Goal: Task Accomplishment & Management: Use online tool/utility

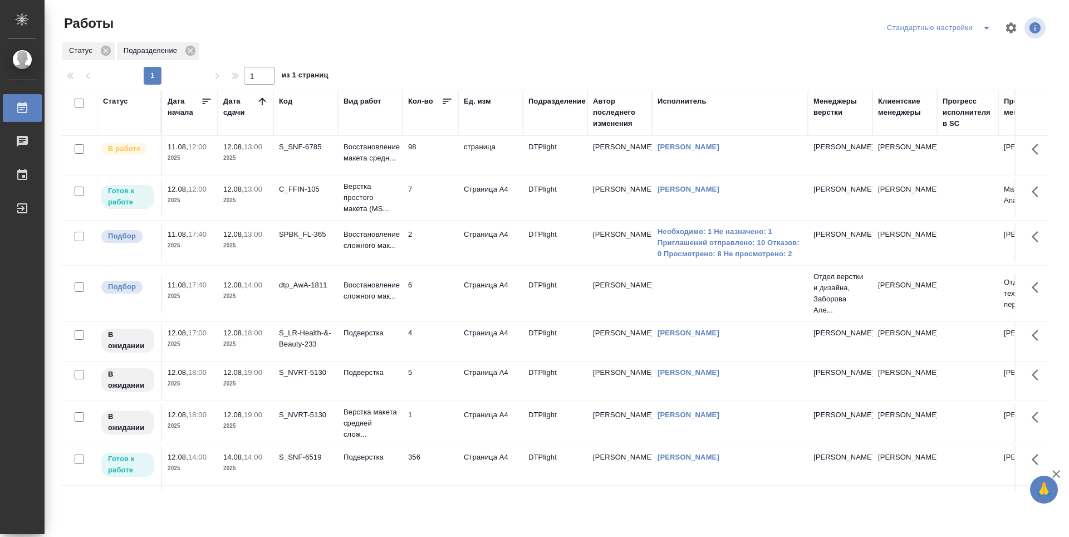
click at [425, 175] on td "7" at bounding box center [430, 155] width 56 height 39
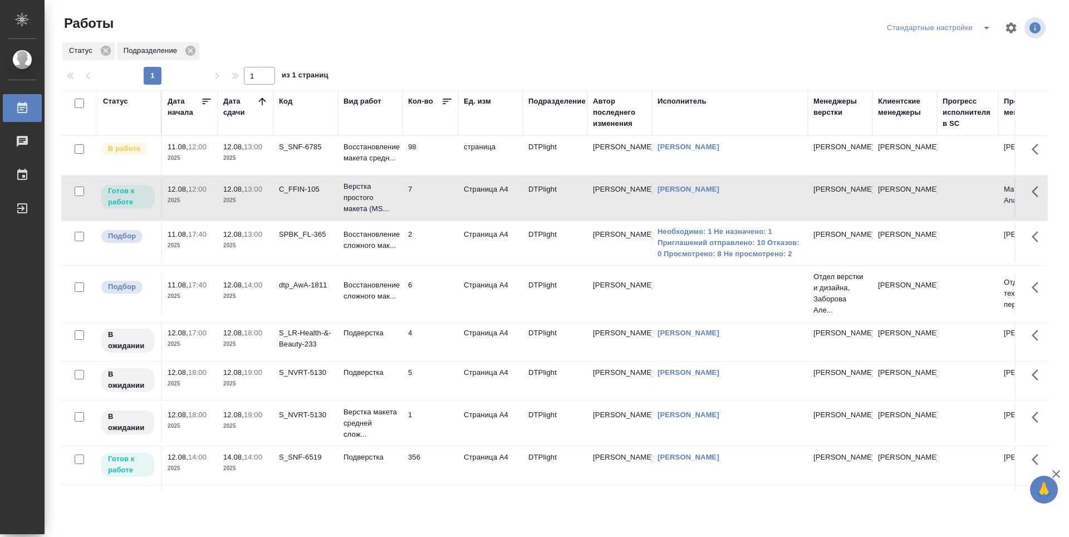
click at [425, 175] on td "7" at bounding box center [430, 155] width 56 height 39
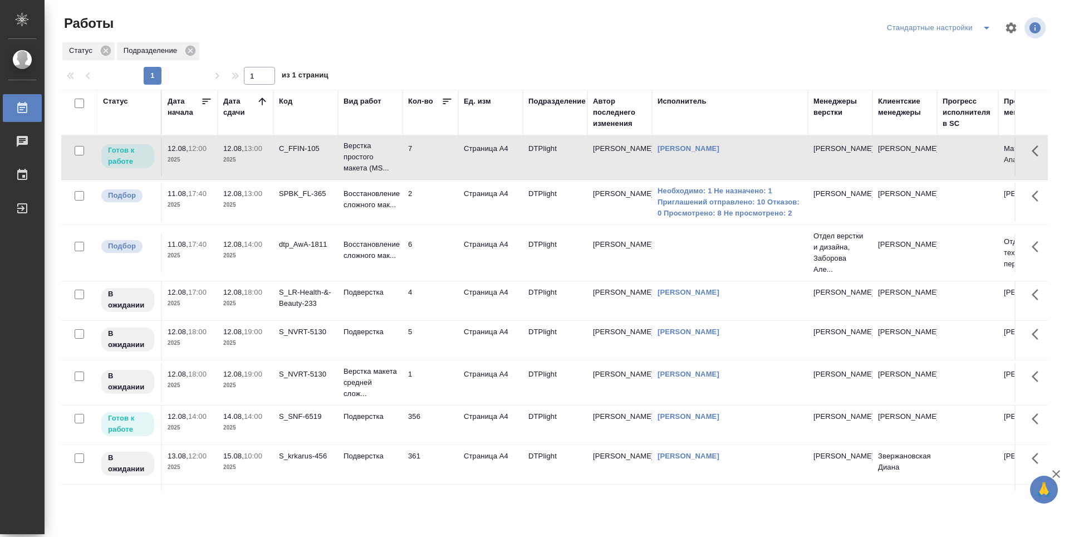
scroll to position [56, 0]
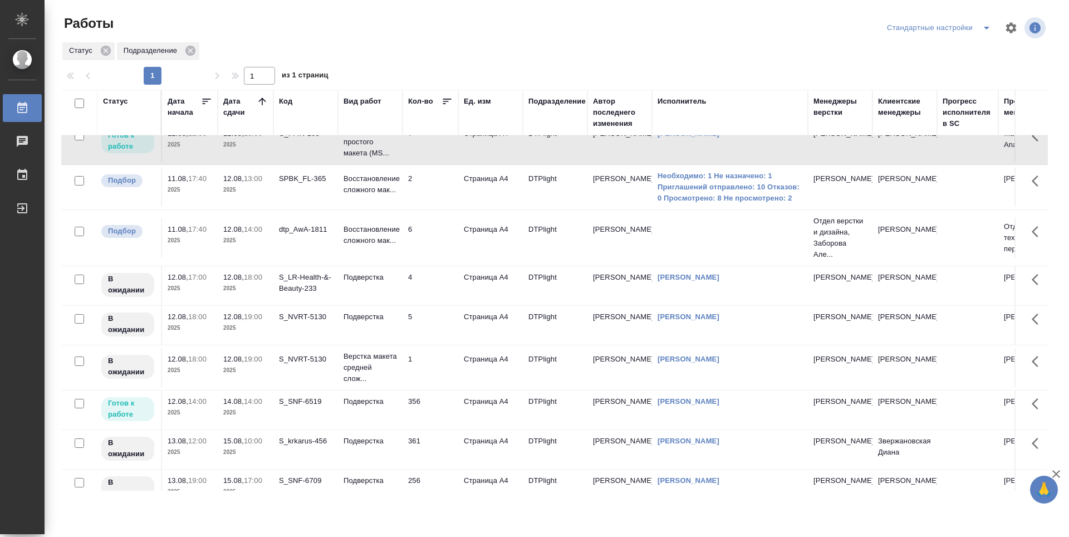
click at [444, 119] on td "356" at bounding box center [430, 99] width 56 height 39
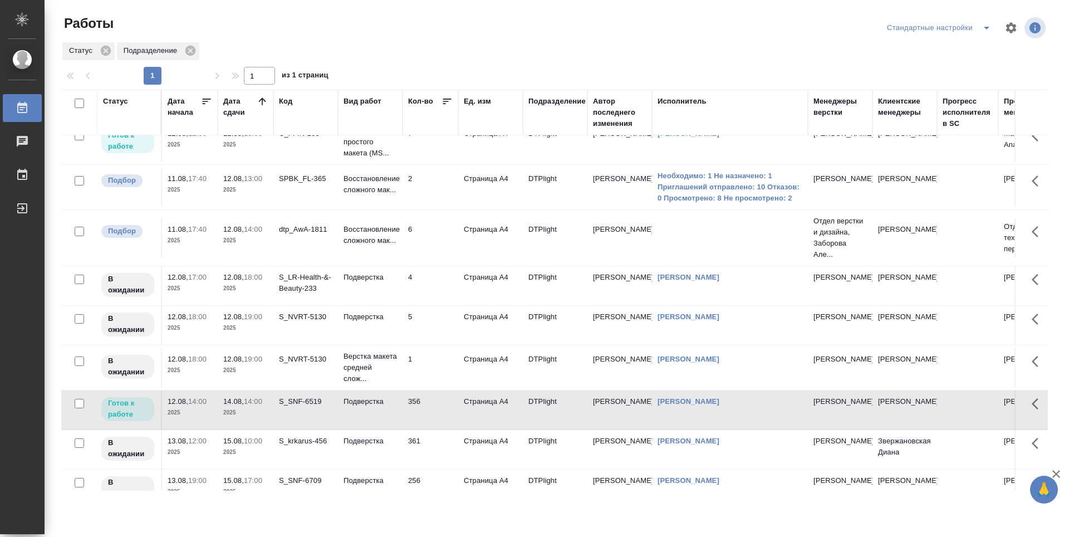
click at [443, 119] on td "356" at bounding box center [430, 99] width 56 height 39
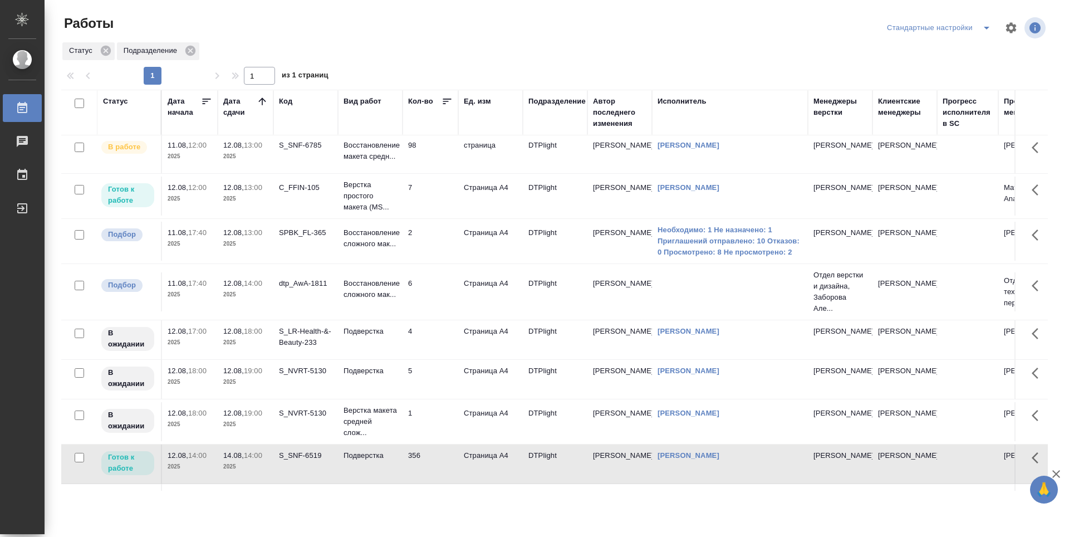
scroll to position [0, 0]
click at [424, 175] on td "6" at bounding box center [430, 155] width 56 height 39
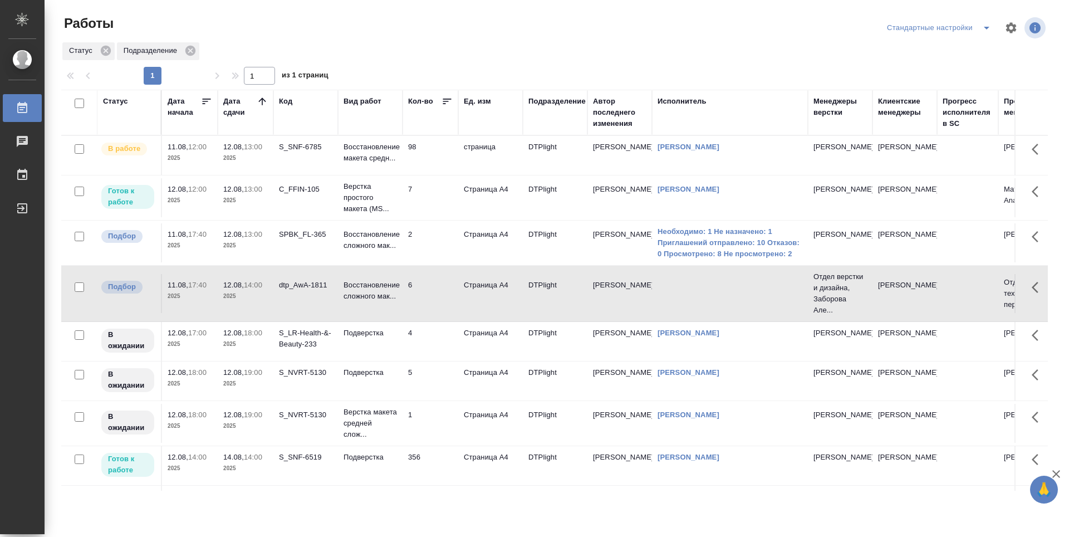
click at [431, 175] on td "4" at bounding box center [430, 155] width 56 height 39
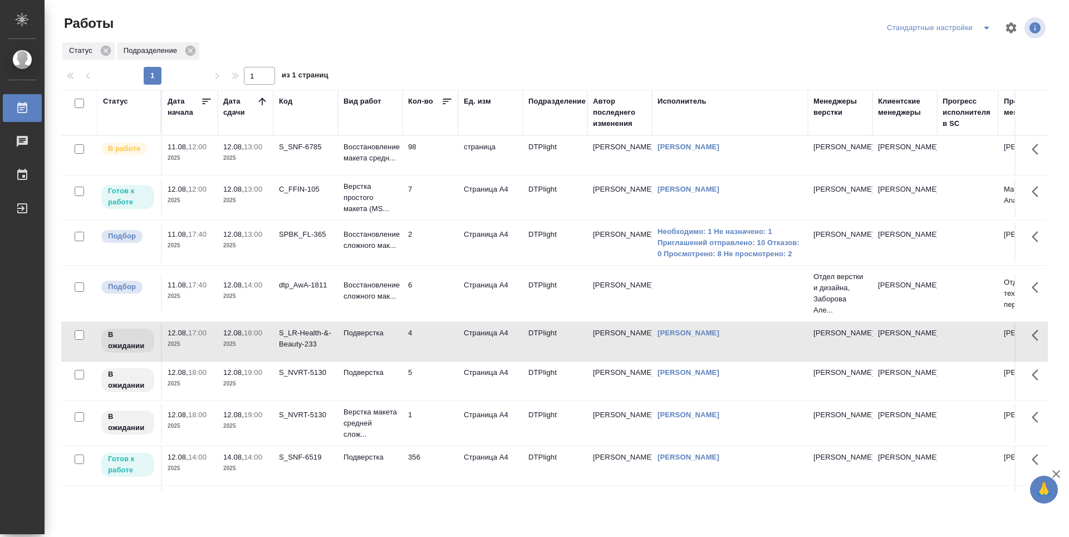
click at [431, 175] on td "5" at bounding box center [430, 155] width 56 height 39
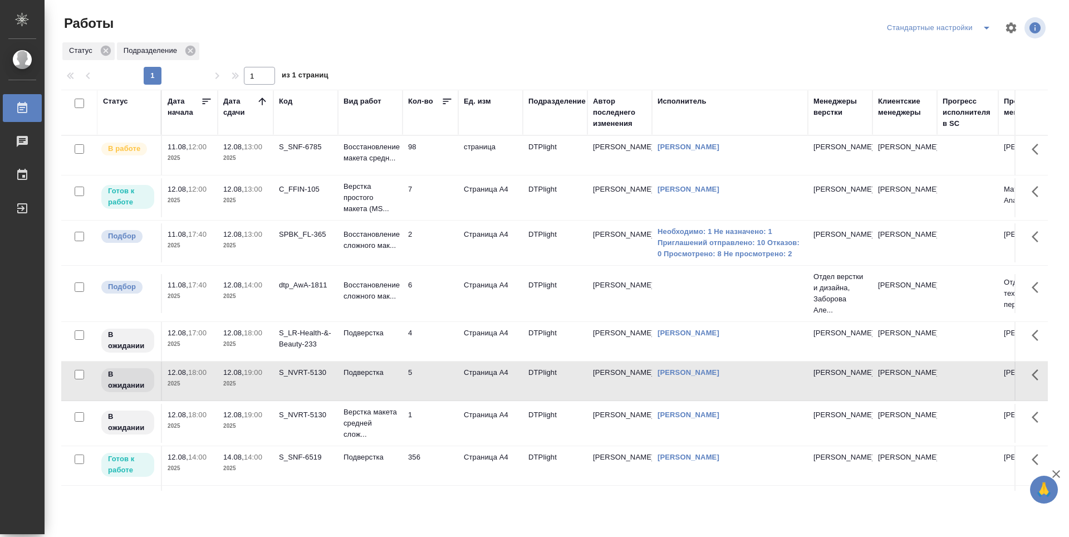
click at [431, 175] on td "1" at bounding box center [430, 155] width 56 height 39
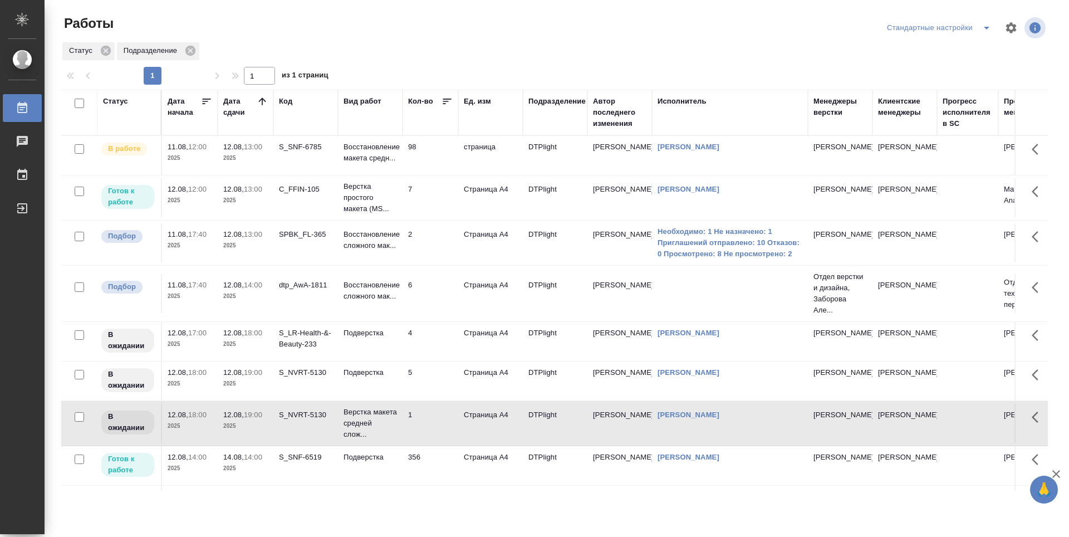
scroll to position [178, 0]
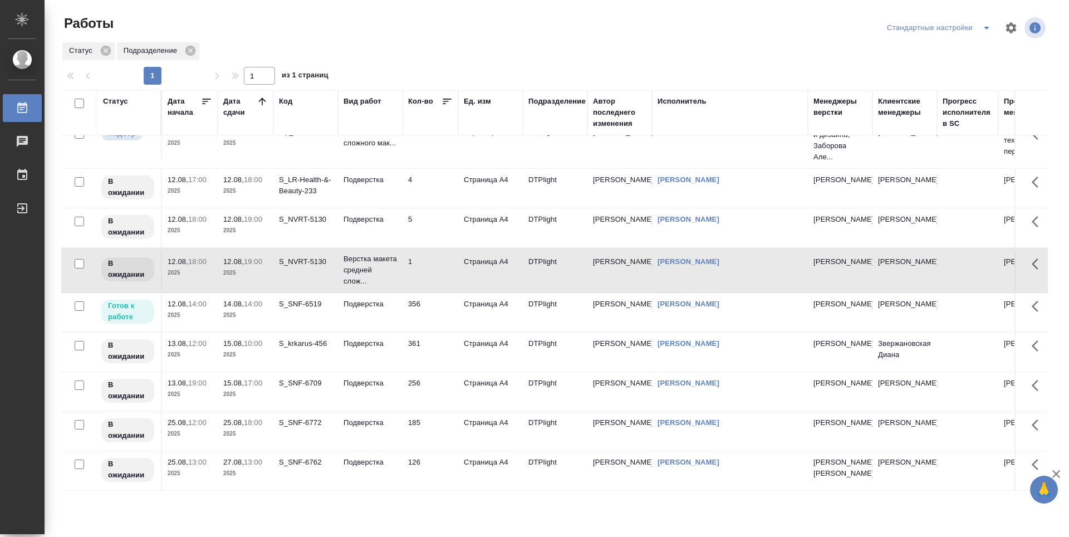
click at [444, 22] on td "256" at bounding box center [430, 2] width 56 height 39
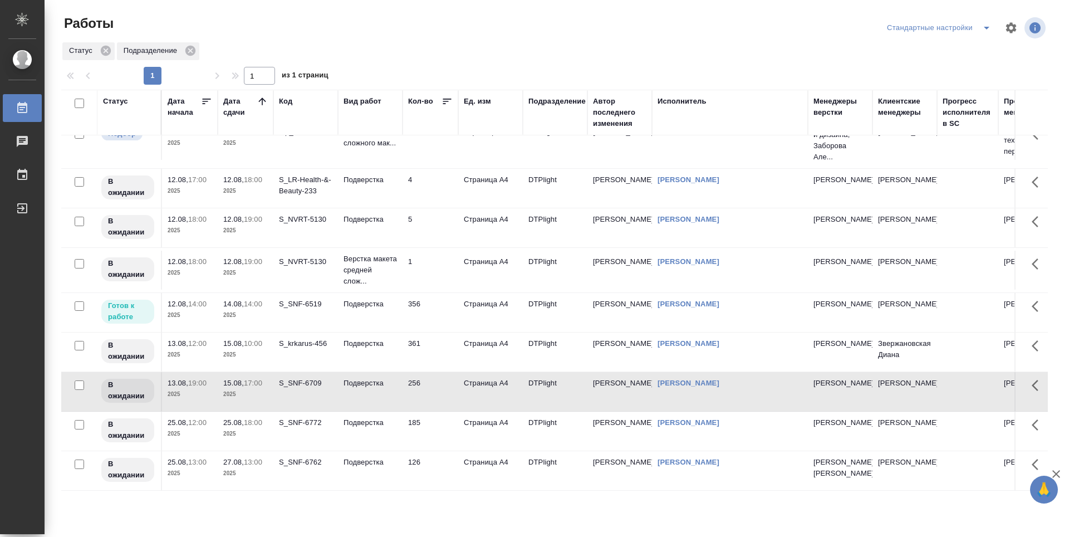
click at [440, 22] on td "361" at bounding box center [430, 2] width 56 height 39
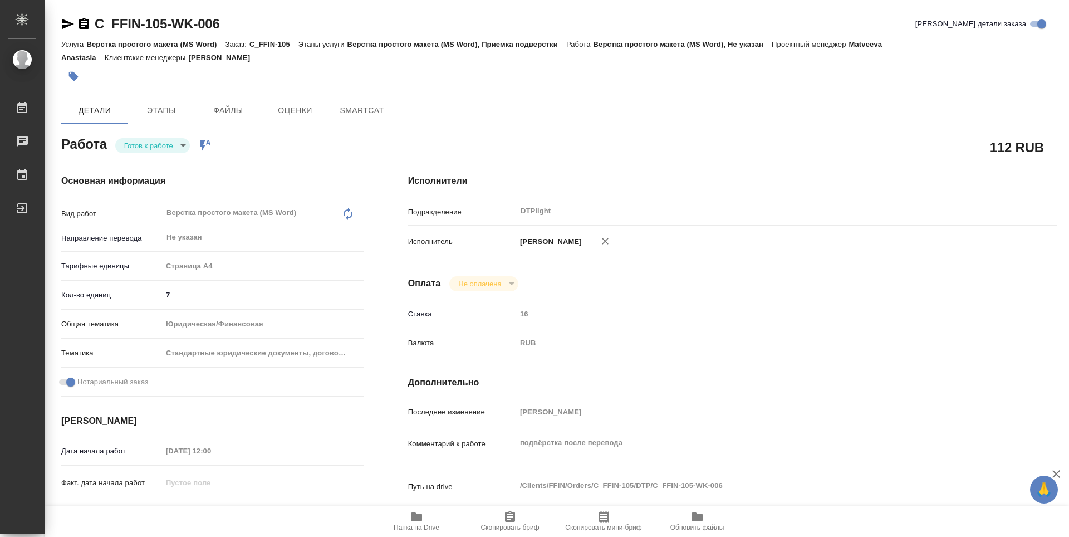
type textarea "x"
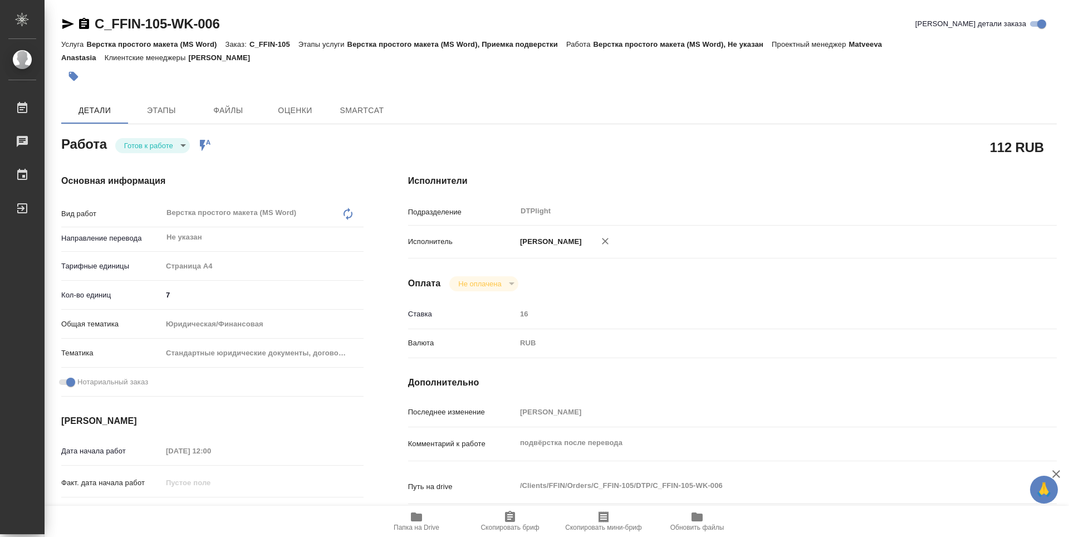
type textarea "x"
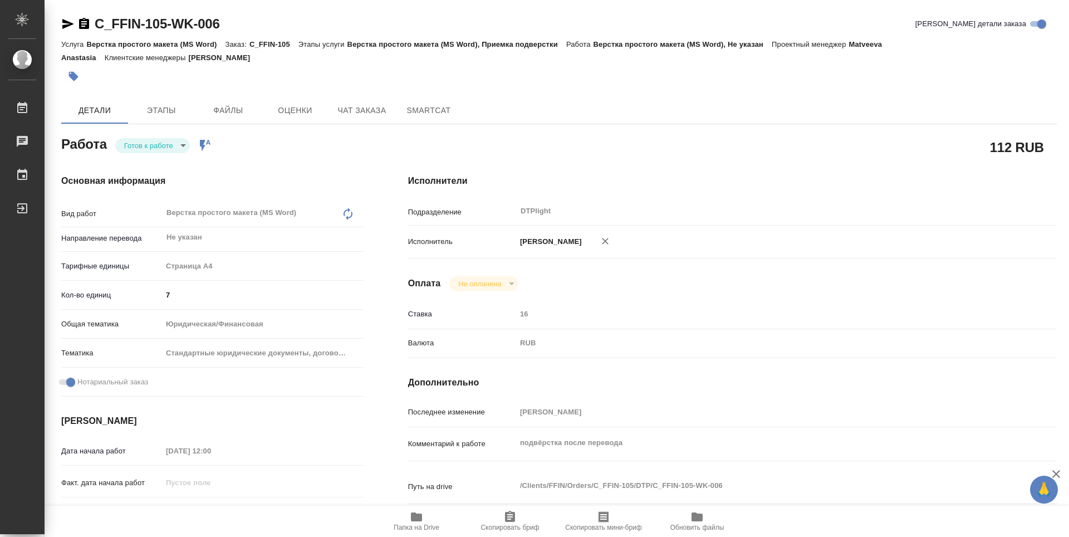
scroll to position [167, 0]
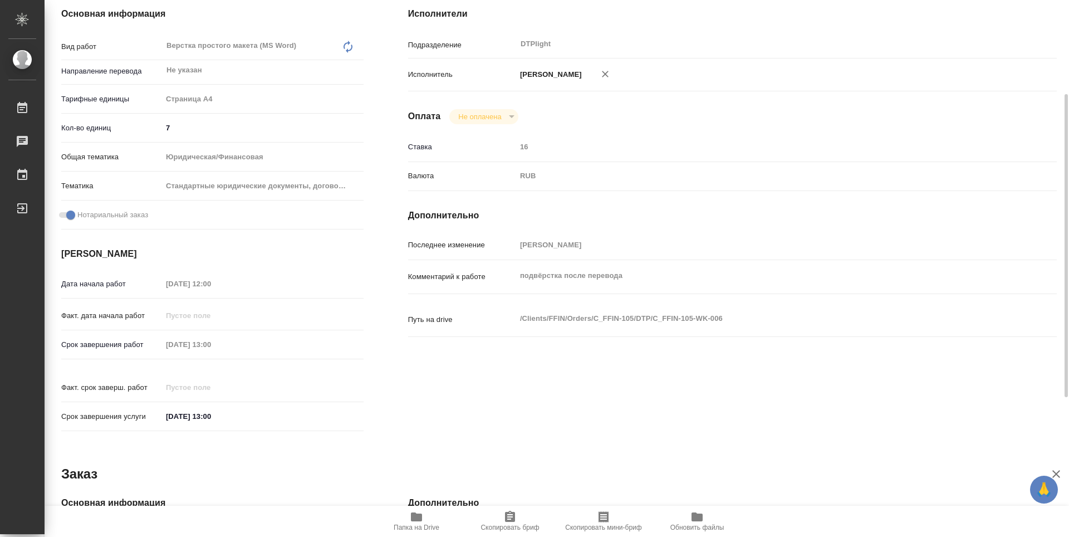
type textarea "x"
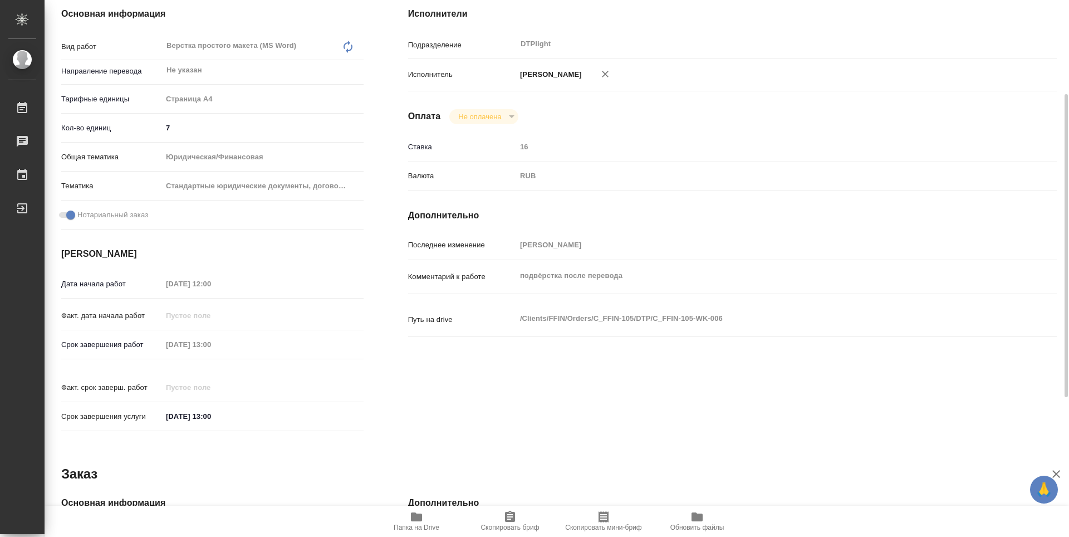
scroll to position [223, 0]
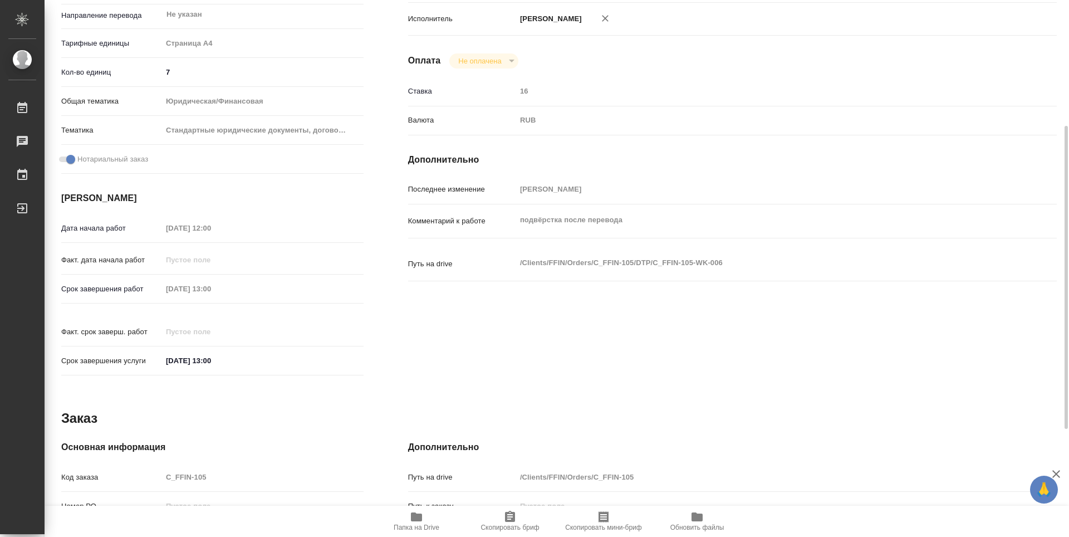
type textarea "x"
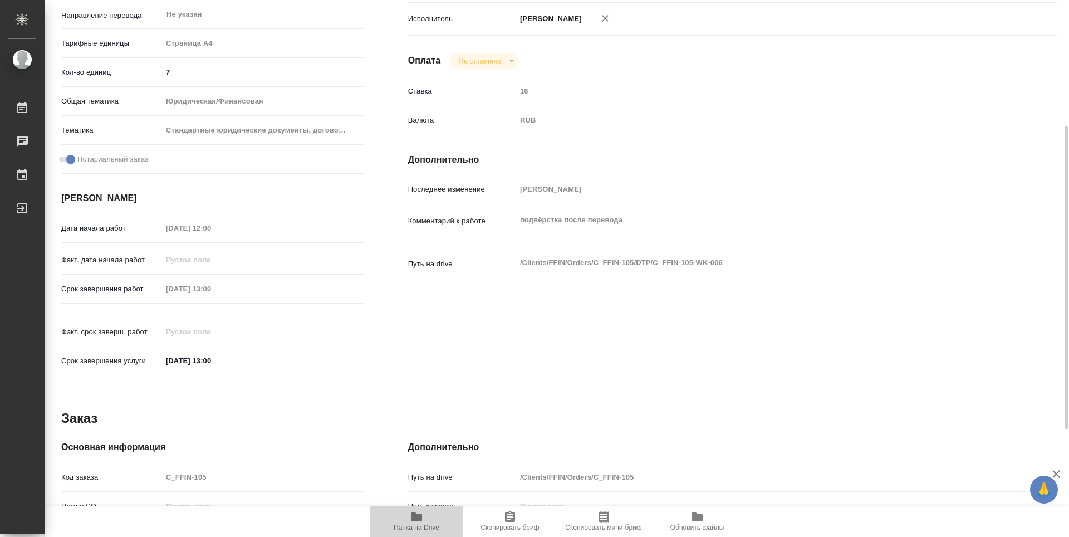
click at [412, 511] on icon "button" at bounding box center [416, 516] width 13 height 13
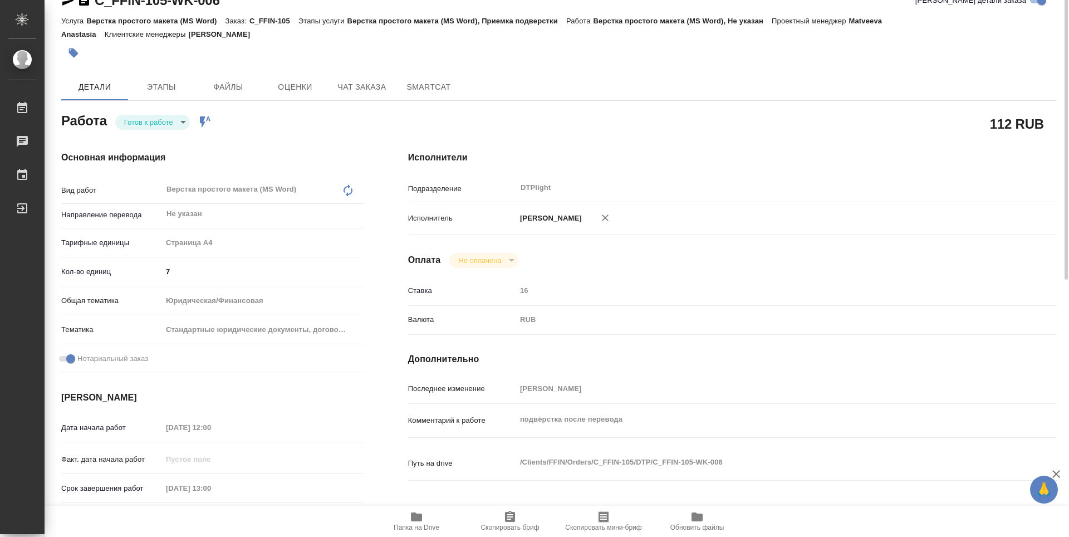
scroll to position [0, 0]
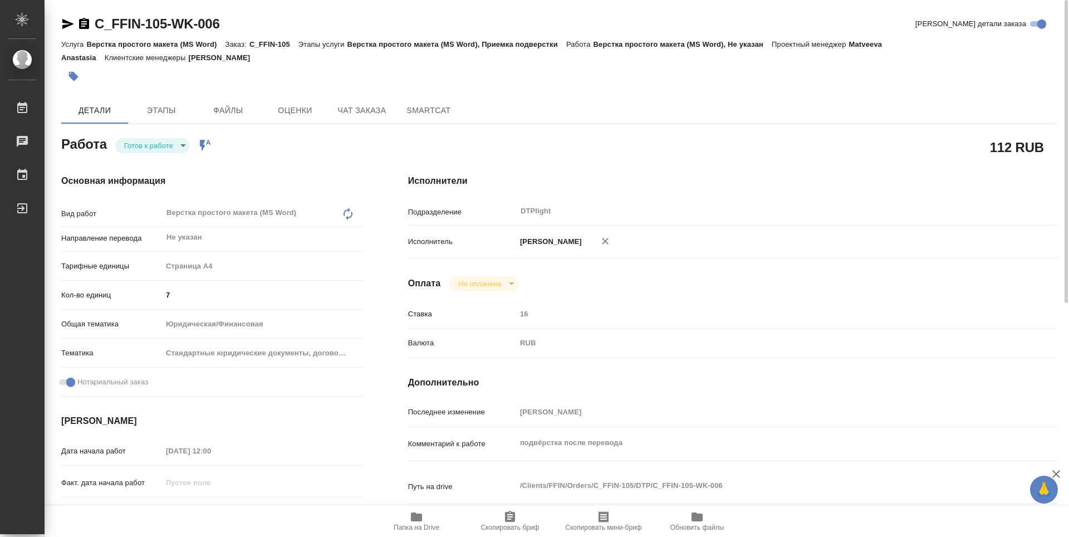
type textarea "x"
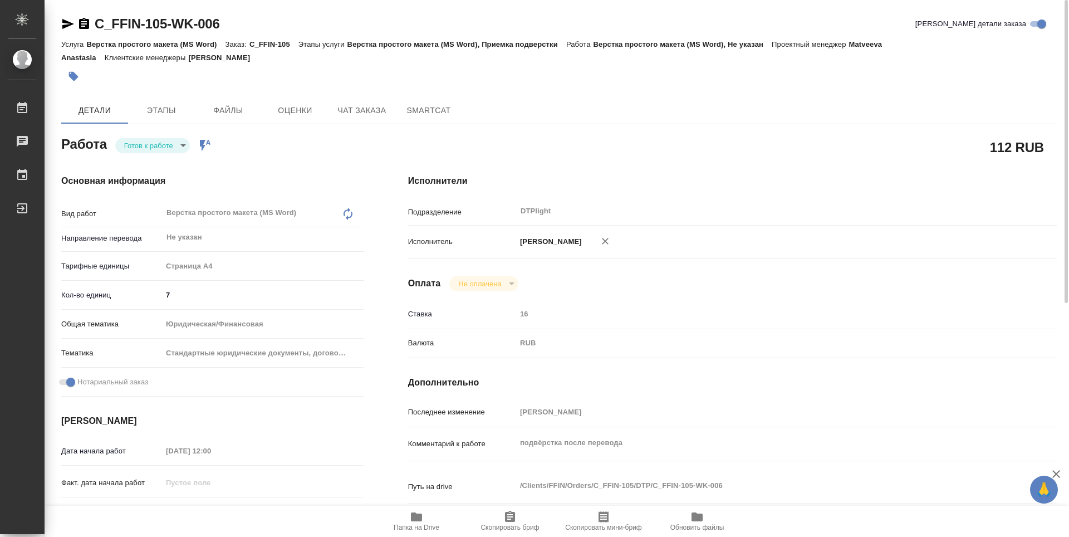
type textarea "x"
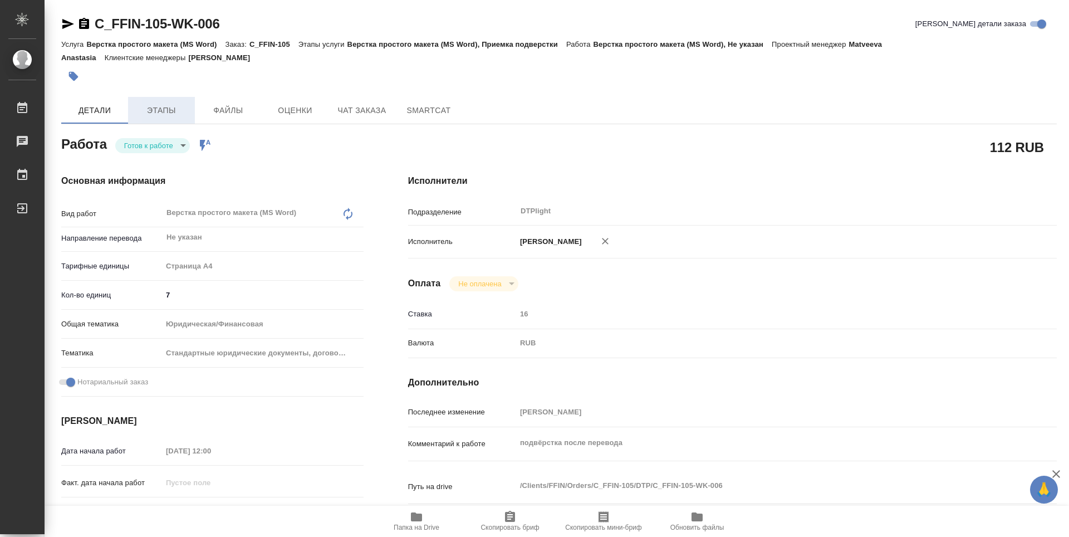
click at [171, 119] on button "Этапы" at bounding box center [161, 110] width 67 height 27
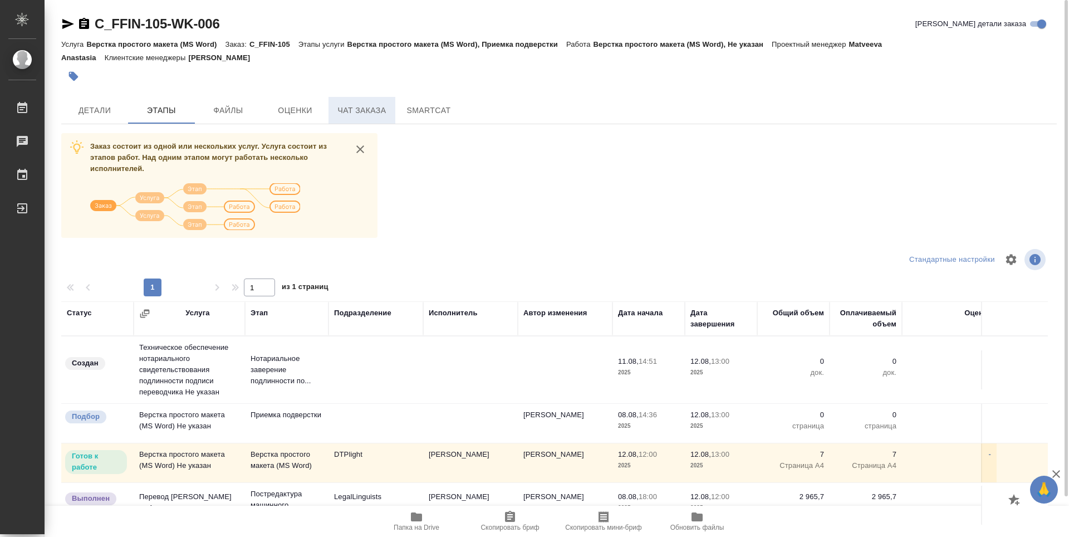
click at [362, 109] on span "Чат заказа" at bounding box center [361, 111] width 53 height 14
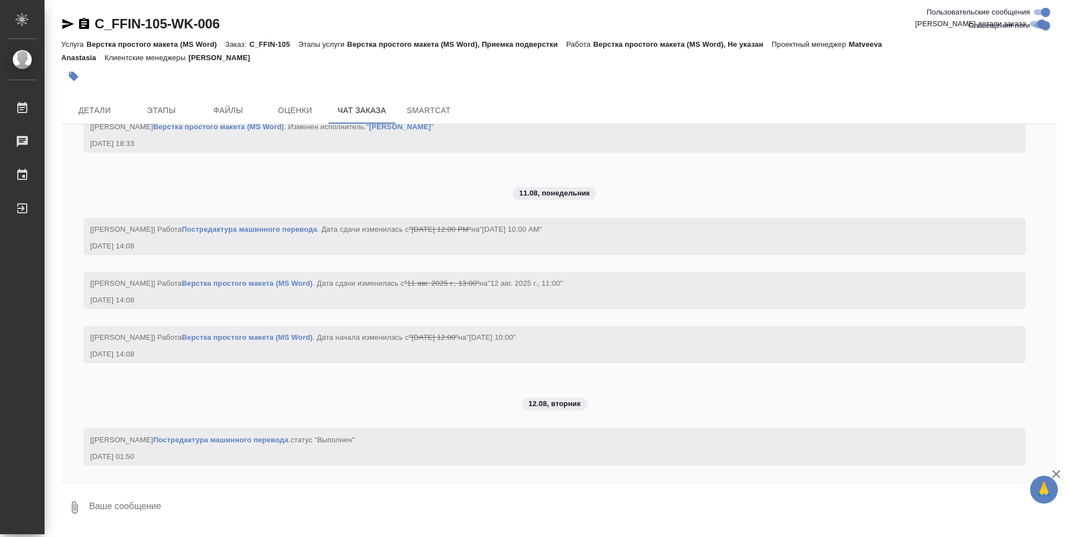
scroll to position [2540, 0]
click at [267, 437] on link "Постредактура машинного перевода" at bounding box center [220, 439] width 135 height 8
click at [150, 104] on span "Этапы" at bounding box center [161, 111] width 53 height 14
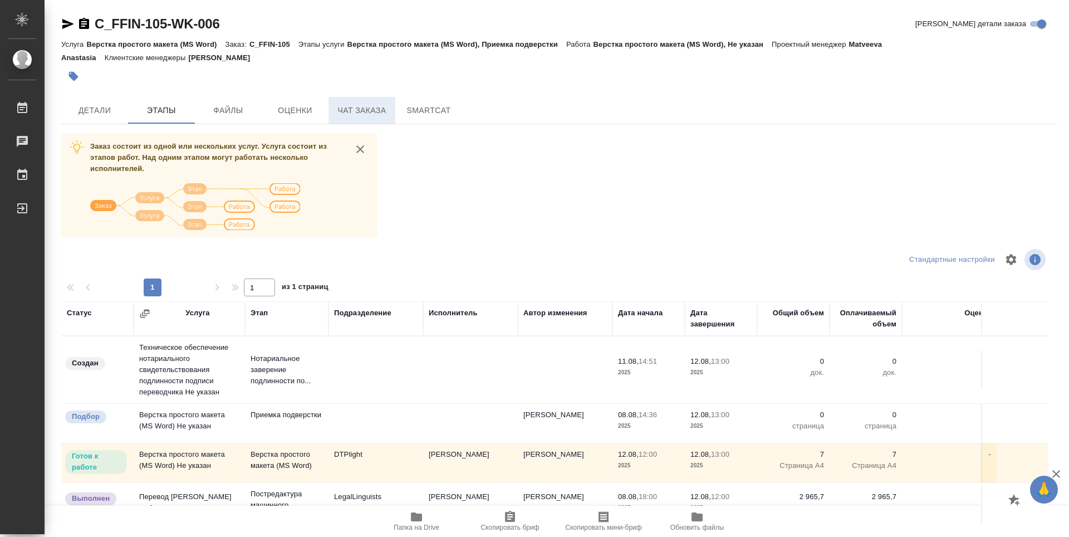
click at [353, 106] on span "Чат заказа" at bounding box center [361, 111] width 53 height 14
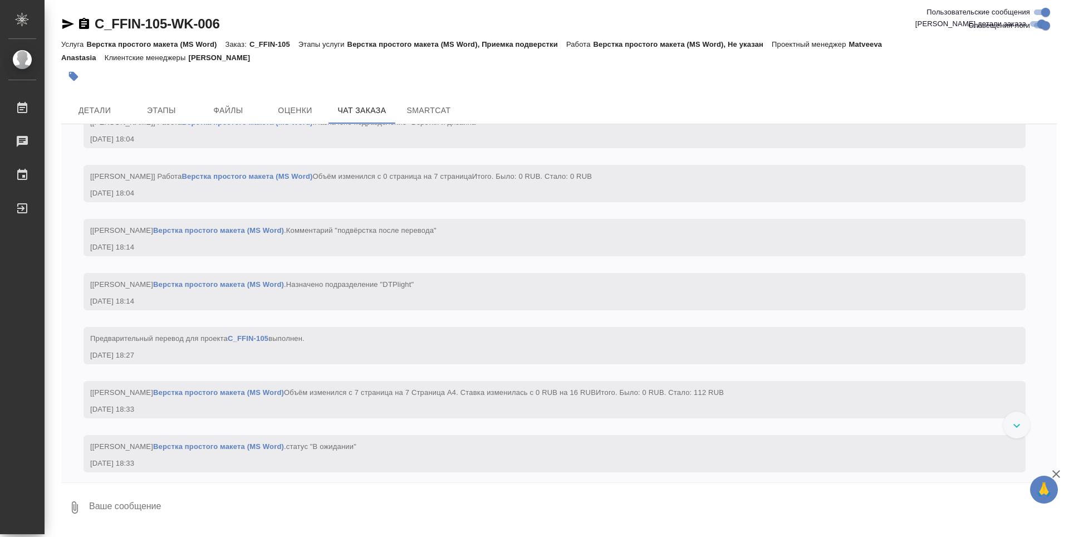
scroll to position [2094, 0]
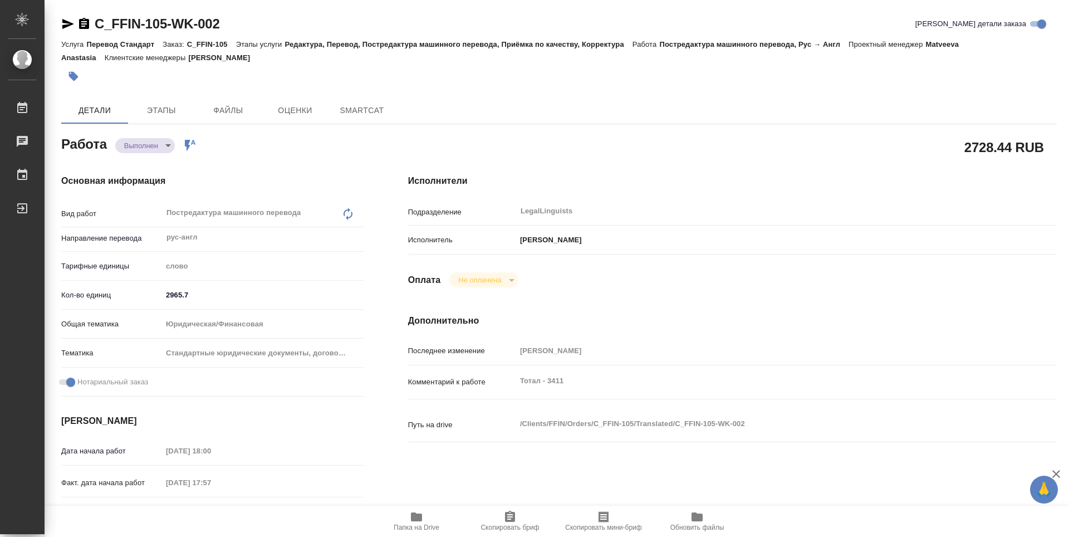
type textarea "x"
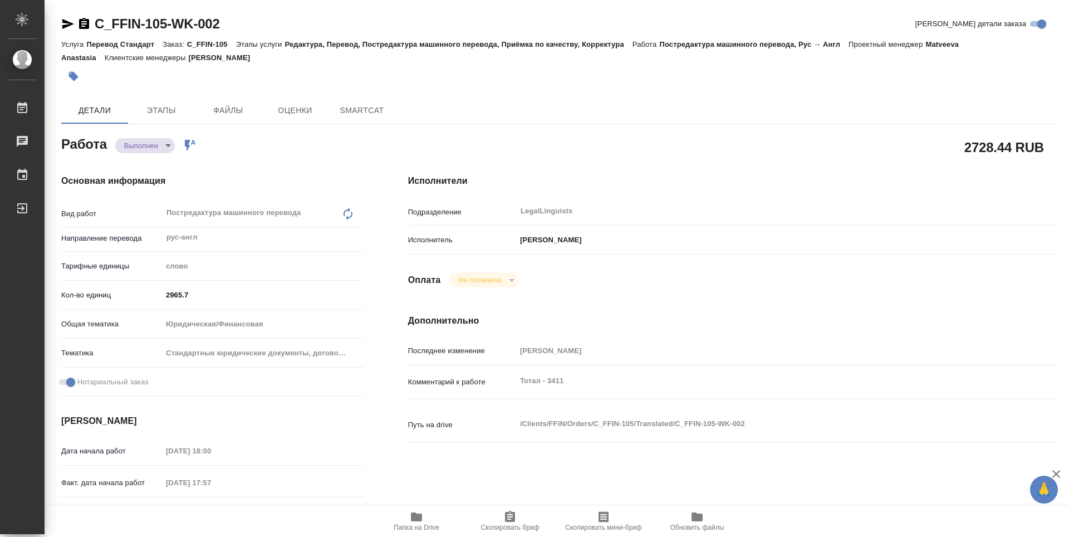
type textarea "x"
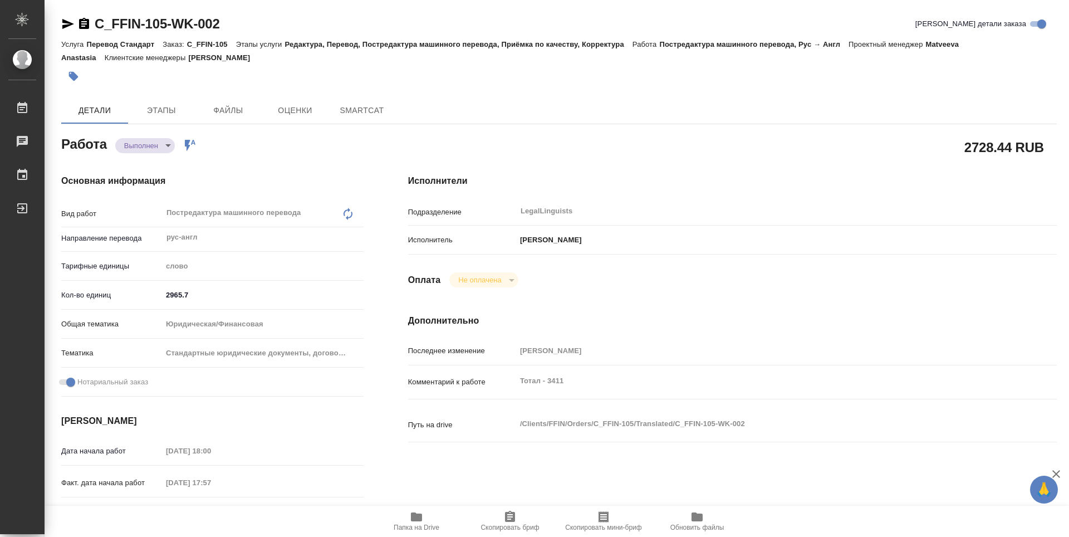
type textarea "x"
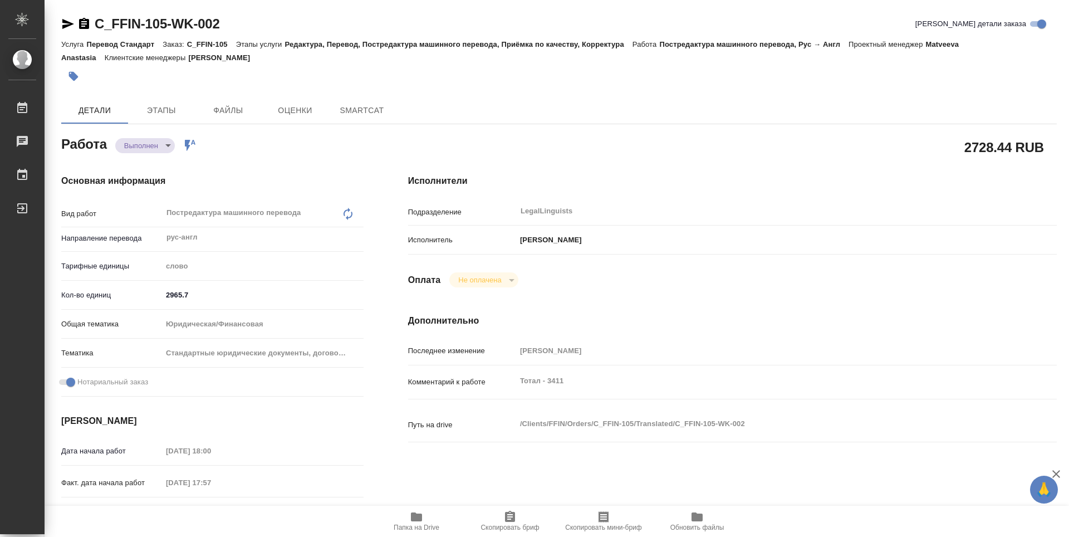
type textarea "x"
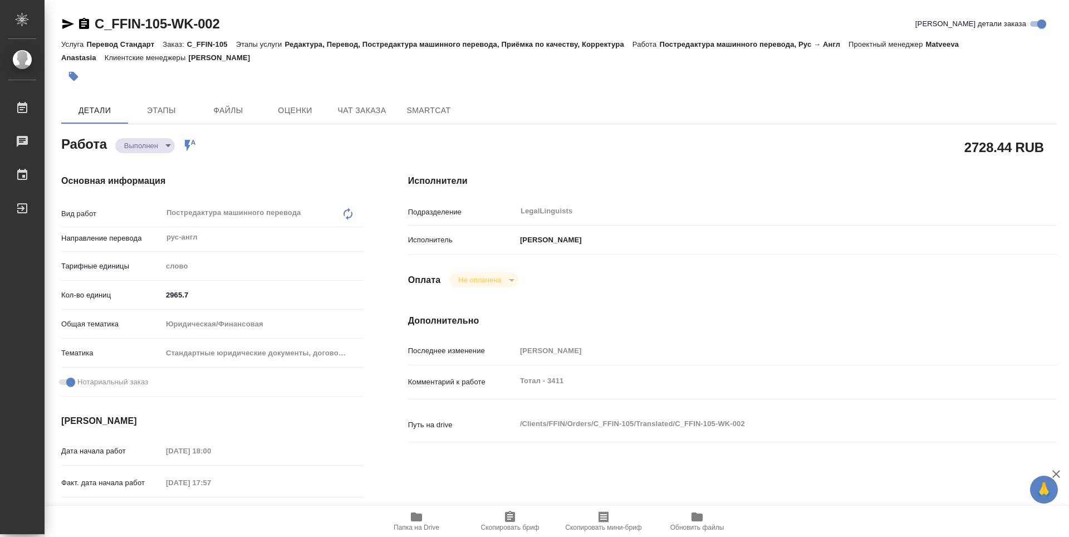
type textarea "x"
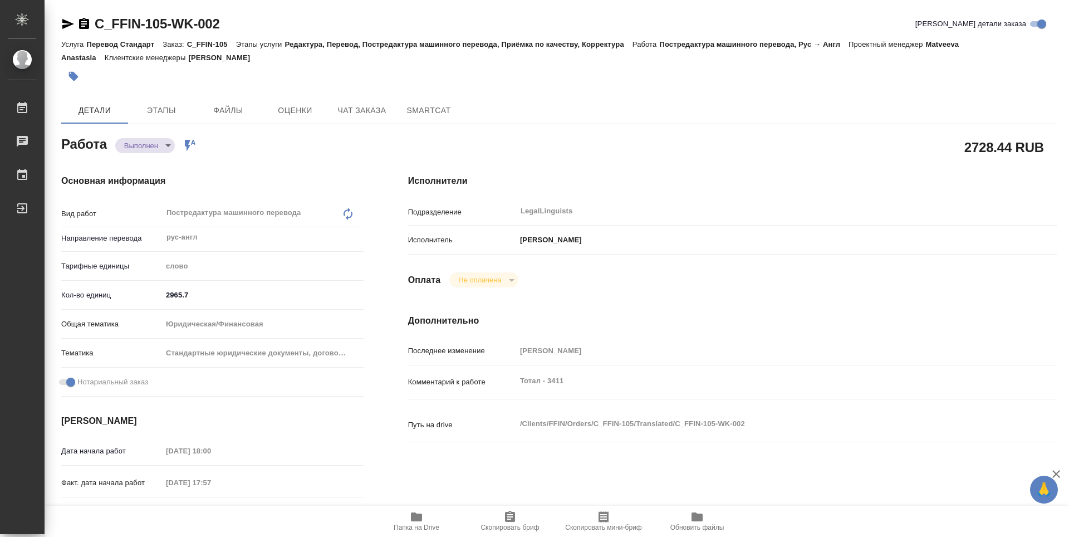
type textarea "x"
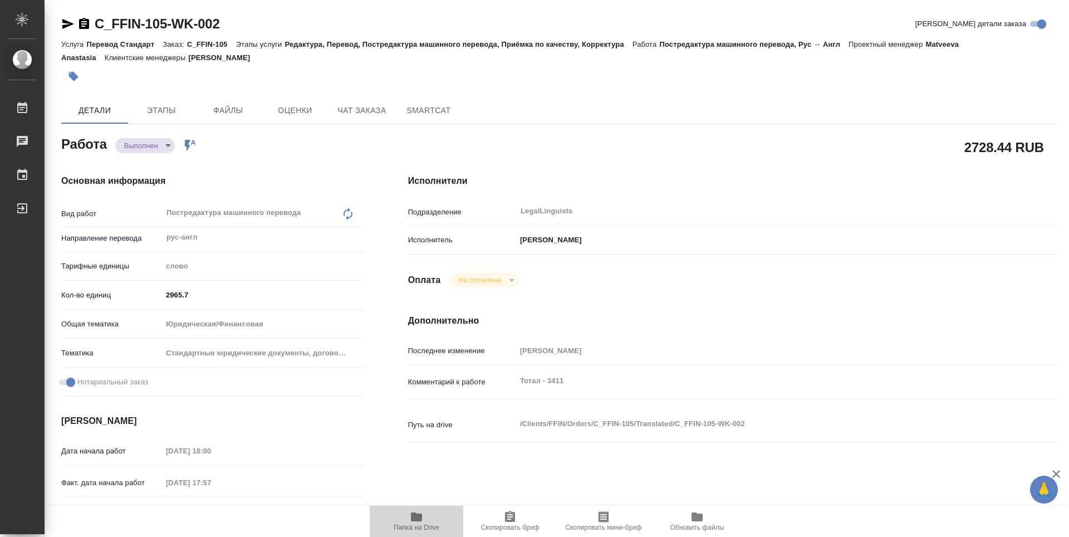
click at [407, 515] on span "Папка на Drive" at bounding box center [416, 520] width 80 height 21
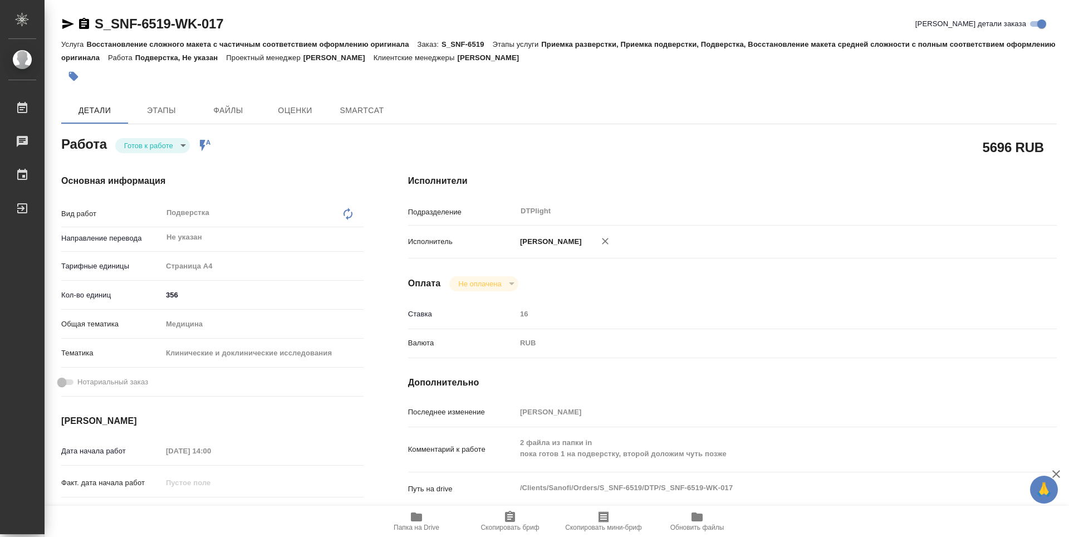
type textarea "x"
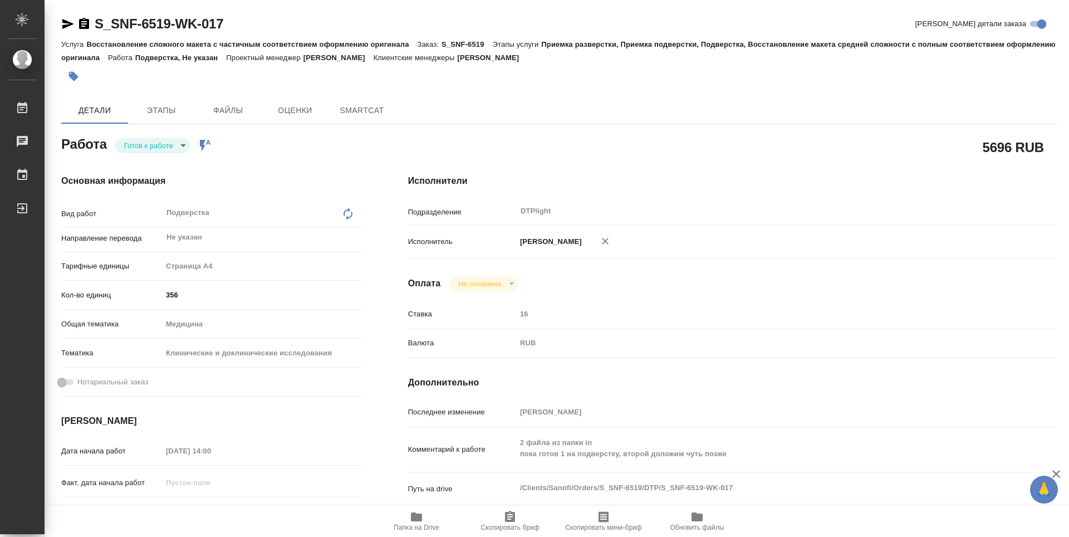
type textarea "x"
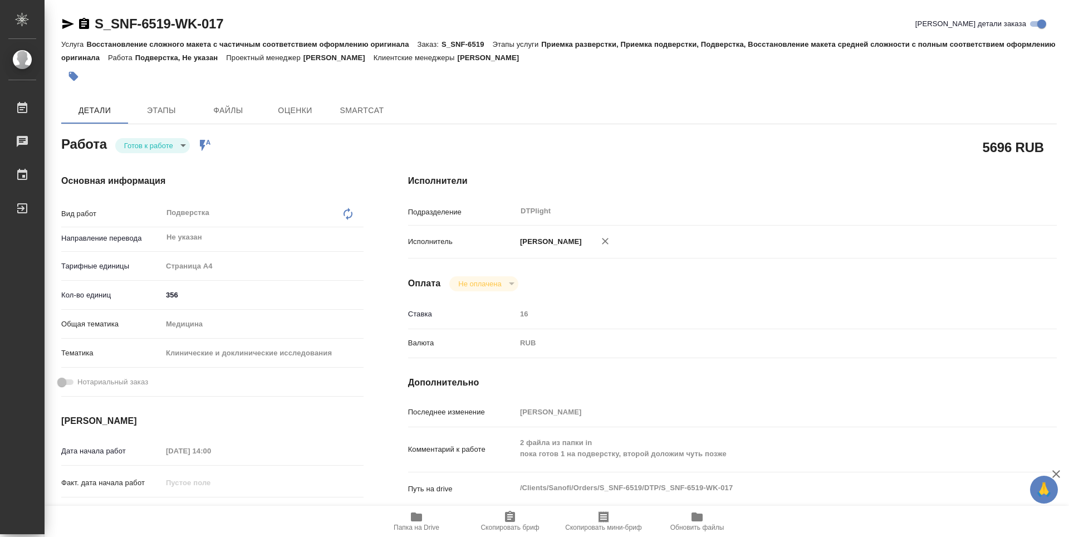
type textarea "x"
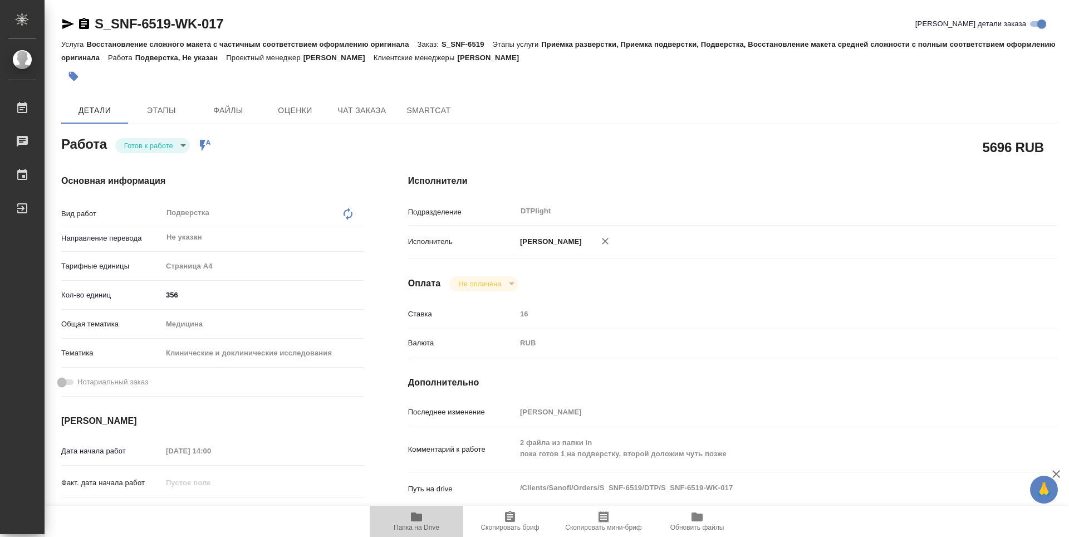
click at [426, 526] on span "Папка на Drive" at bounding box center [417, 527] width 46 height 8
type textarea "x"
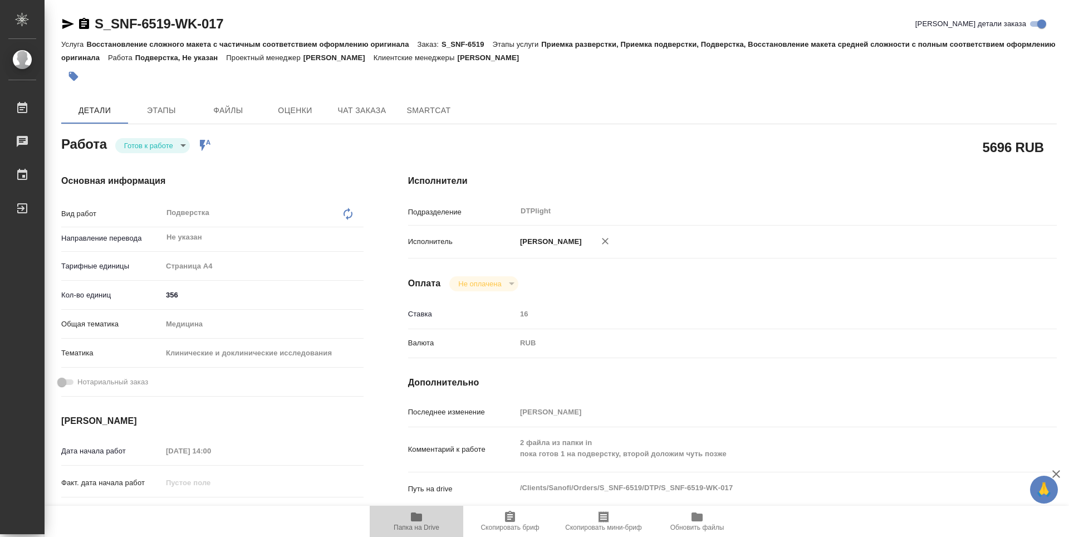
type textarea "x"
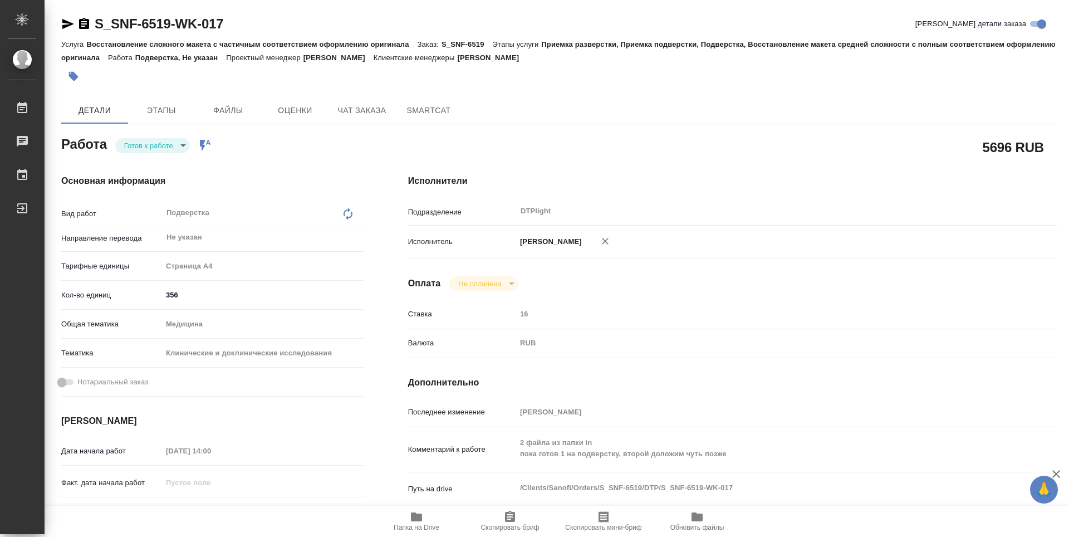
type textarea "x"
